Goal: Transaction & Acquisition: Download file/media

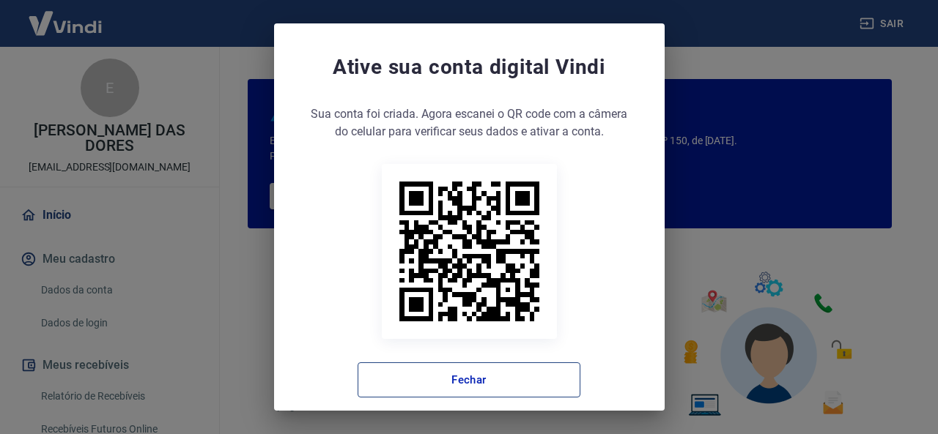
click at [500, 390] on button "Fechar" at bounding box center [468, 380] width 223 height 35
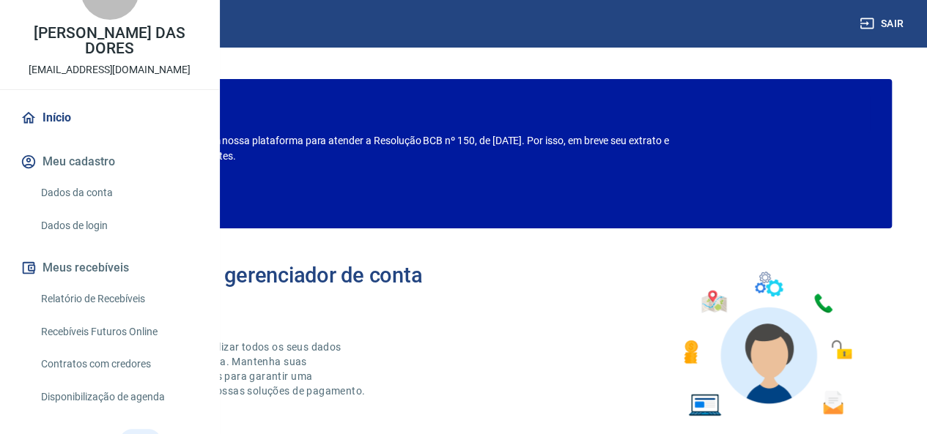
scroll to position [73, 0]
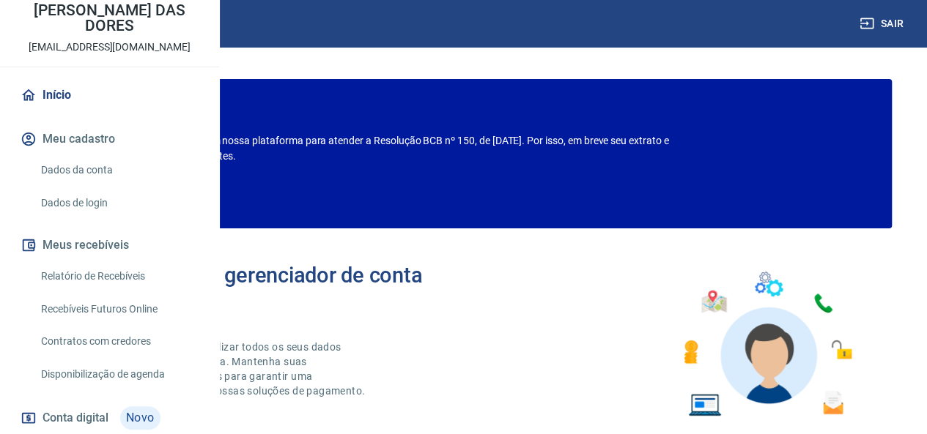
drag, startPoint x: 119, startPoint y: 321, endPoint x: 150, endPoint y: 339, distance: 36.4
click at [119, 292] on link "Relatório de Recebíveis" at bounding box center [118, 277] width 166 height 30
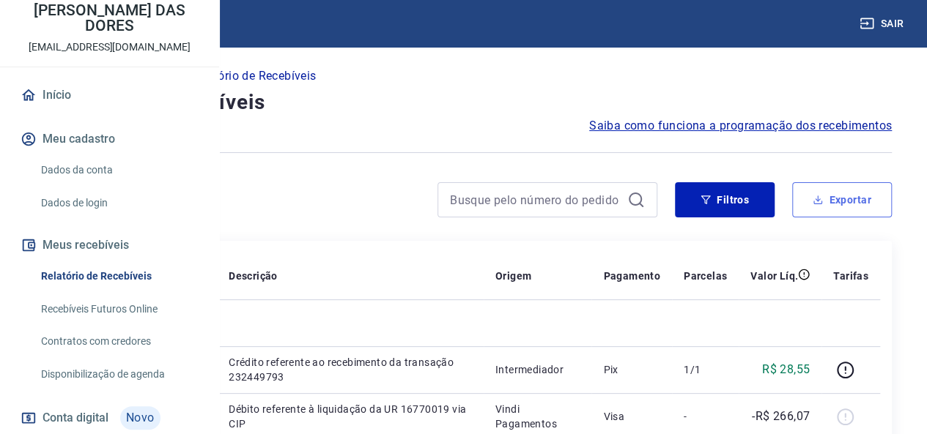
click at [845, 207] on button "Exportar" at bounding box center [842, 199] width 100 height 35
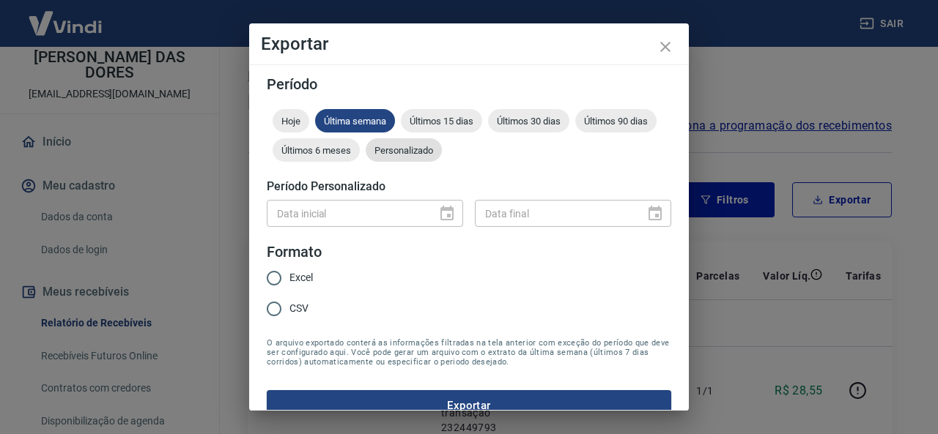
click at [442, 145] on span "Personalizado" at bounding box center [404, 150] width 76 height 11
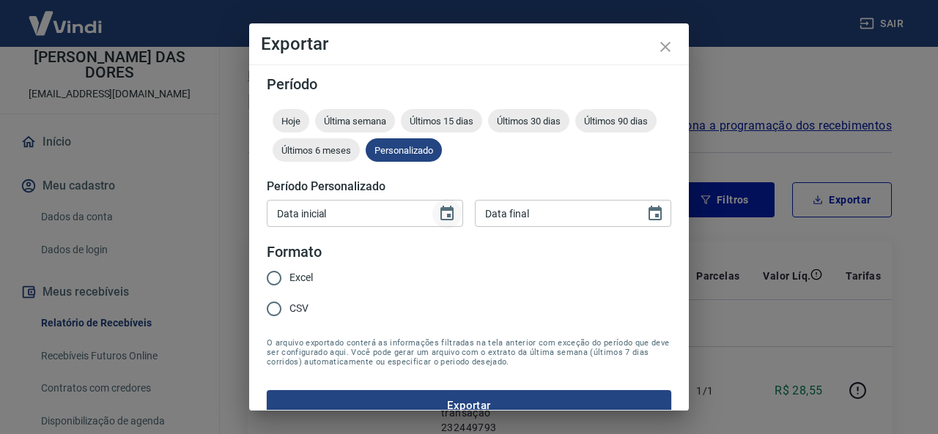
click at [432, 213] on button "Choose date" at bounding box center [446, 213] width 29 height 29
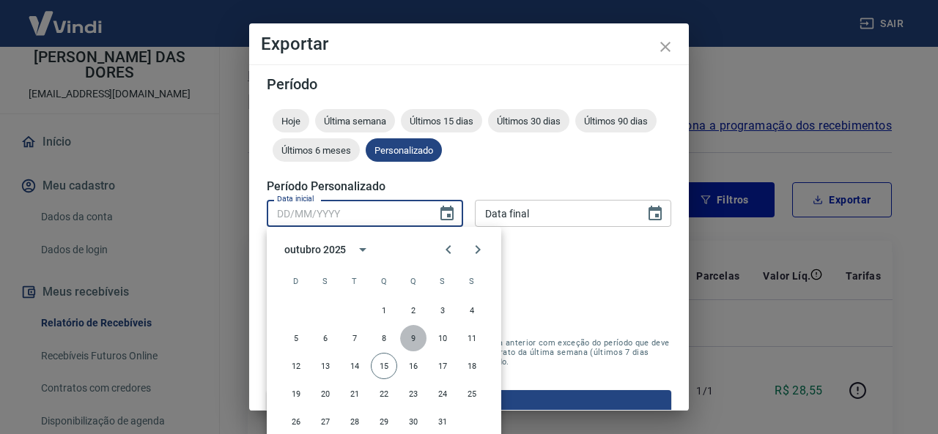
click at [418, 337] on button "9" at bounding box center [413, 338] width 26 height 26
type input "[DATE]"
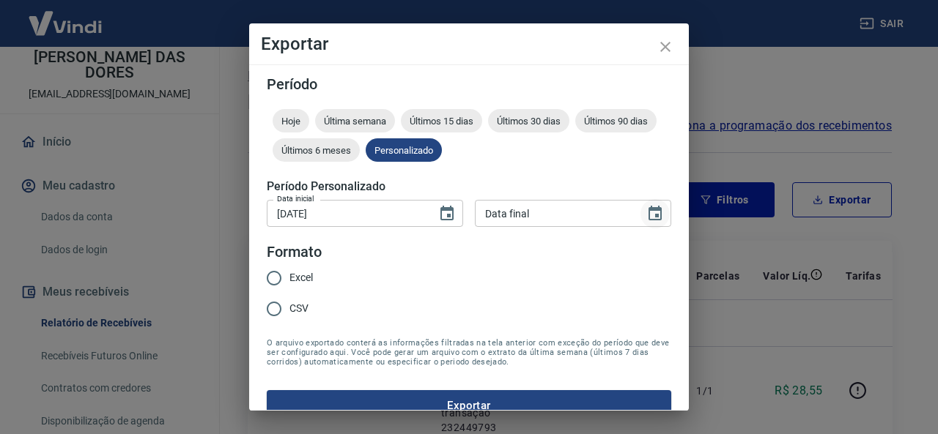
click at [646, 212] on icon "Choose date" at bounding box center [655, 214] width 18 height 18
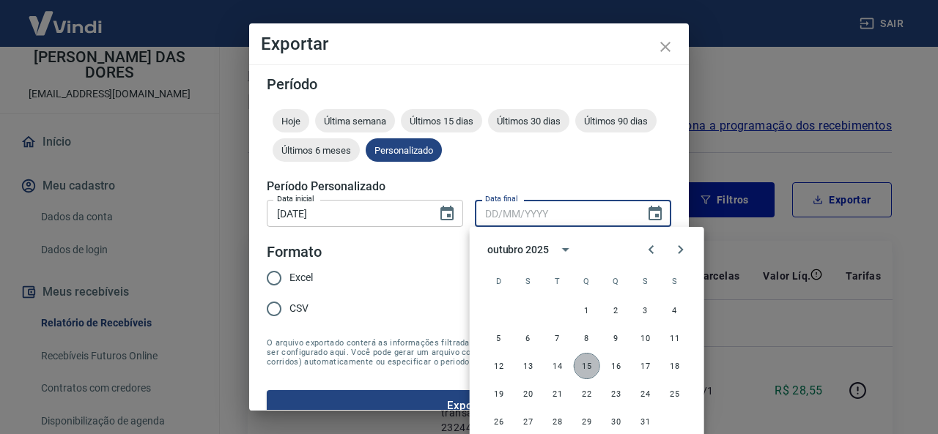
click at [577, 371] on button "15" at bounding box center [587, 366] width 26 height 26
type input "[DATE]"
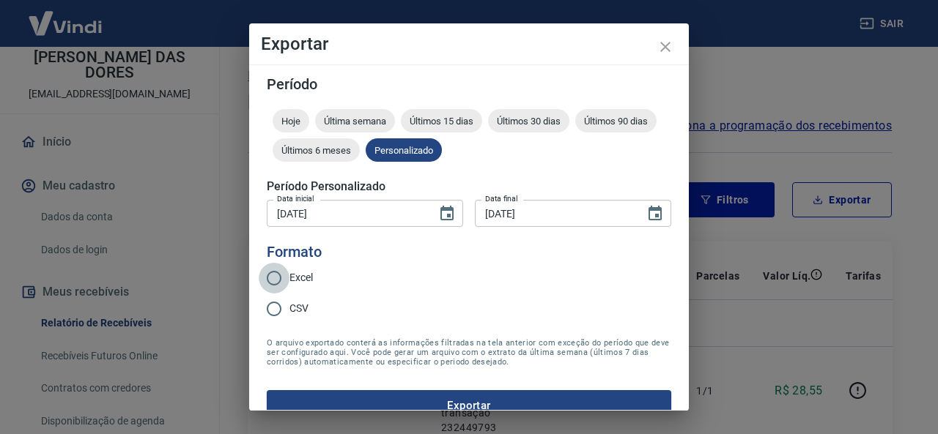
drag, startPoint x: 277, startPoint y: 280, endPoint x: 294, endPoint y: 286, distance: 17.8
click at [277, 280] on input "Excel" at bounding box center [274, 278] width 31 height 31
radio input "true"
click at [463, 393] on button "Exportar" at bounding box center [469, 405] width 404 height 31
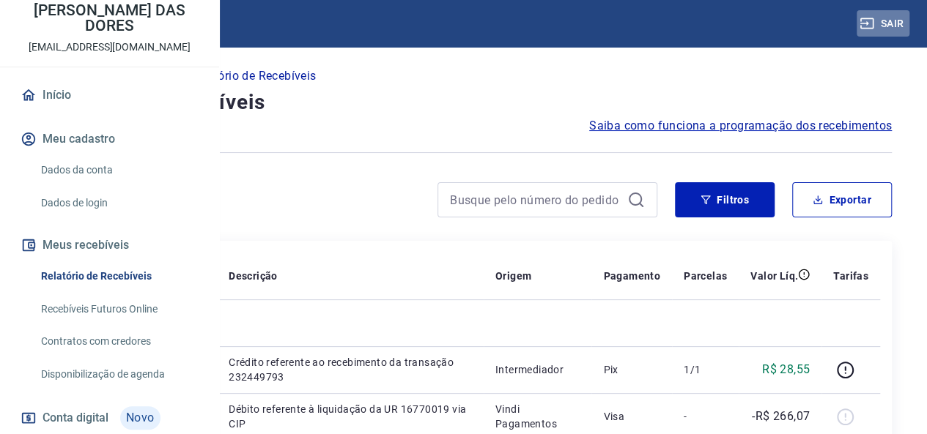
click at [886, 29] on button "Sair" at bounding box center [882, 23] width 53 height 27
